Goal: Transaction & Acquisition: Purchase product/service

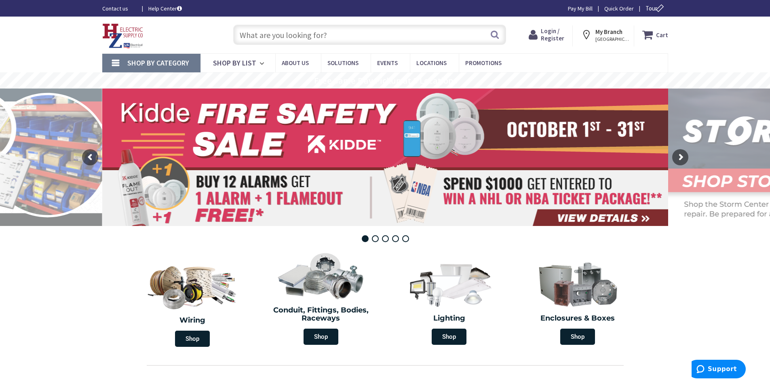
click at [268, 34] on input "text" at bounding box center [369, 35] width 273 height 20
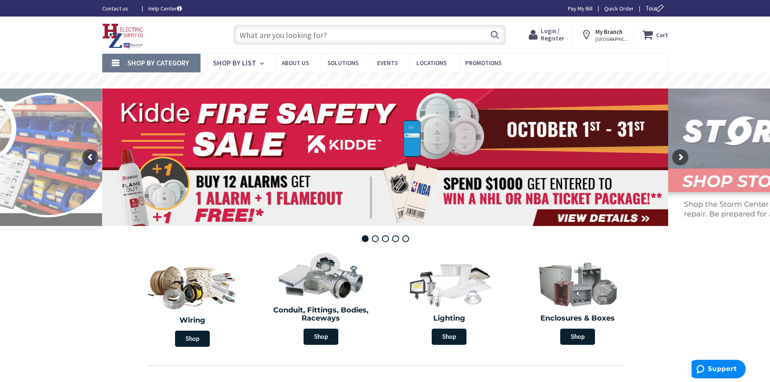
click at [269, 41] on input "text" at bounding box center [369, 35] width 273 height 20
paste input "Murray, ECMBR1"
type input "Murray, ECMBR1"
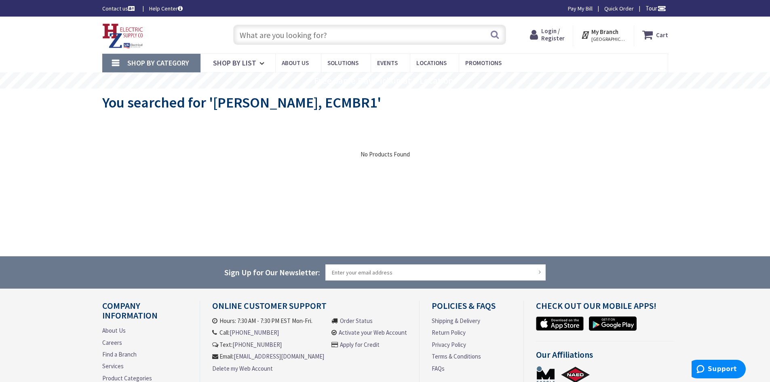
click at [289, 38] on input "text" at bounding box center [369, 35] width 273 height 20
paste input "Murray, ECMBR1"
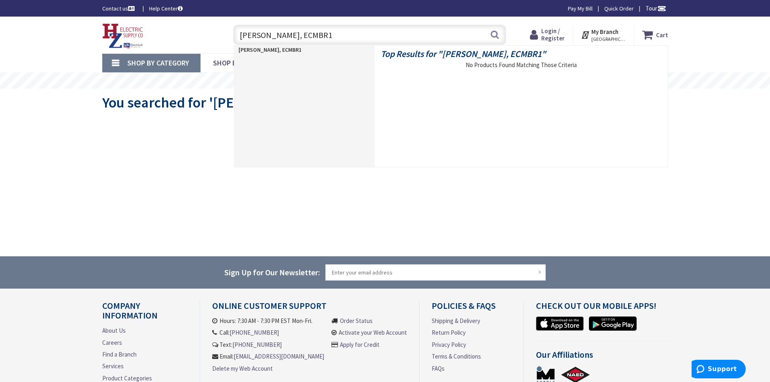
drag, startPoint x: 266, startPoint y: 37, endPoint x: 214, endPoint y: 36, distance: 52.6
click at [214, 36] on div "Toggle Nav Murray, ECMBR1 Murray, ECMBR1 Search Cart My Cart Close" at bounding box center [385, 34] width 578 height 27
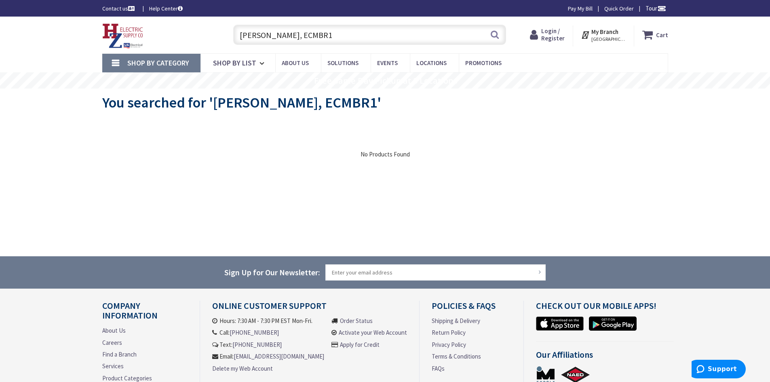
type input "ECMBR1"
click at [553, 33] on span "Login / Register" at bounding box center [552, 34] width 23 height 15
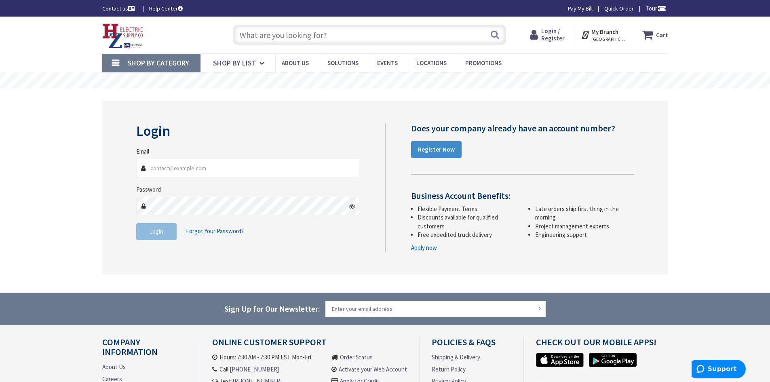
type input "logistics@pvsquared.coop"
click at [162, 232] on span "Login" at bounding box center [156, 232] width 14 height 8
